Goal: Find specific page/section: Find specific page/section

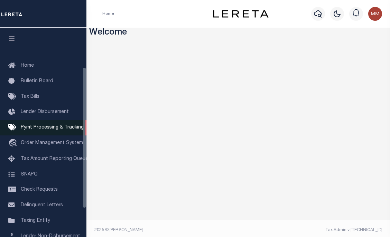
scroll to position [101, 0]
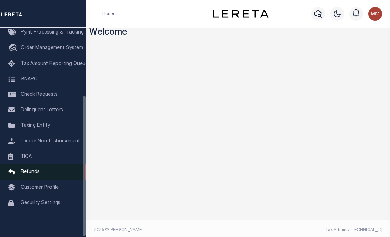
click at [28, 171] on span "Refunds" at bounding box center [30, 172] width 19 height 5
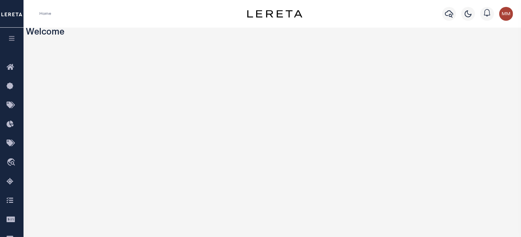
click at [16, 39] on button "button" at bounding box center [12, 40] width 24 height 24
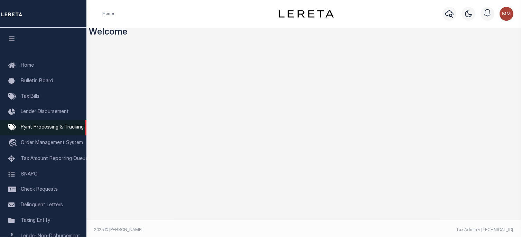
click at [35, 129] on span "Pymt Processing & Tracking" at bounding box center [52, 127] width 63 height 5
